Goal: Check status: Check status

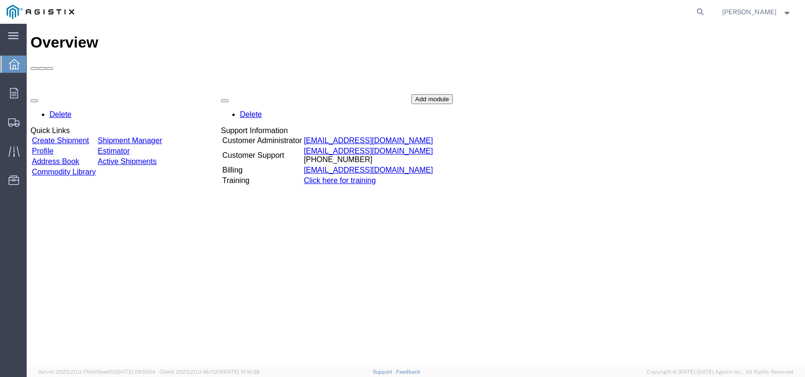
click at [162, 137] on link "Shipment Manager" at bounding box center [130, 141] width 64 height 8
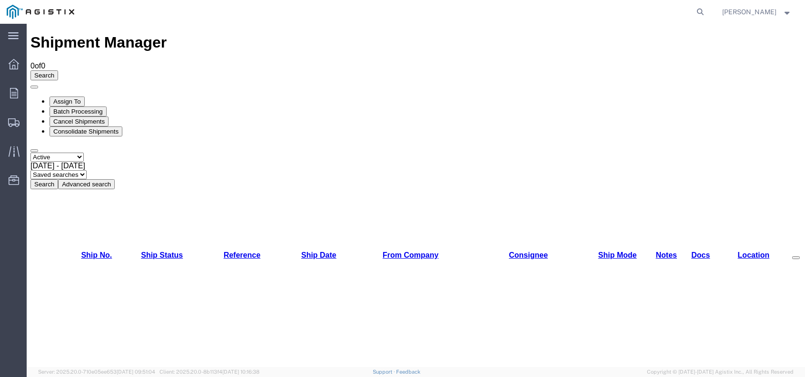
click at [85, 162] on b at bounding box center [85, 166] width 0 height 8
click at [58, 179] on button "Search" at bounding box center [44, 184] width 28 height 10
click at [78, 153] on select "Select status Active All Shipments Approved Booked Canceled Delivered Denied Ne…" at bounding box center [56, 157] width 53 height 9
select select "ALL"
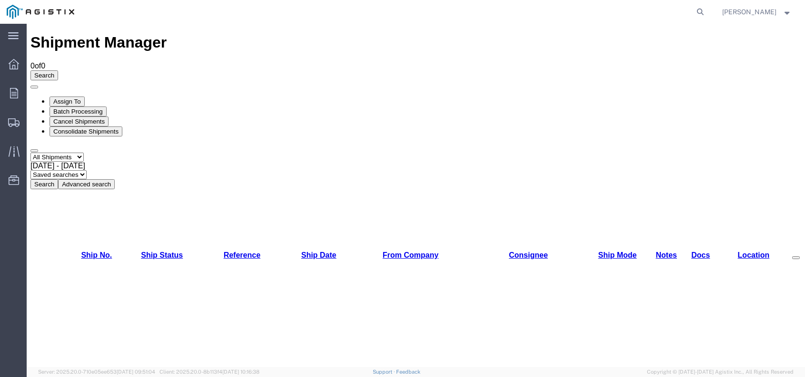
click at [30, 153] on select "Select status Active All Shipments Approved Booked Canceled Delivered Denied Ne…" at bounding box center [56, 157] width 53 height 9
click at [58, 179] on button "Search" at bounding box center [44, 184] width 28 height 10
